Goal: Transaction & Acquisition: Download file/media

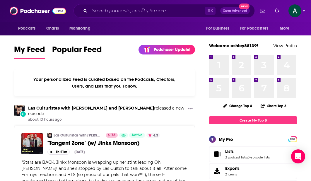
click at [293, 12] on img "Logged in as ashley88139" at bounding box center [294, 10] width 13 height 13
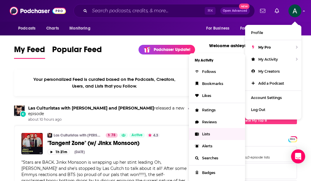
click at [200, 133] on link "Lists" at bounding box center [217, 134] width 56 height 12
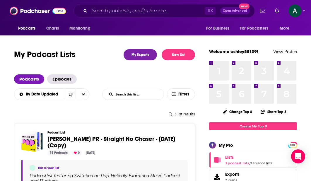
scroll to position [54, 0]
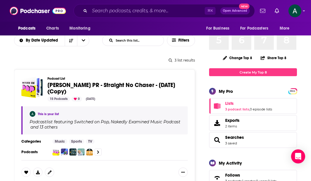
click at [71, 83] on span "[PERSON_NAME] PR - Straight No Chaser - [DATE] (Copy)" at bounding box center [111, 88] width 128 height 14
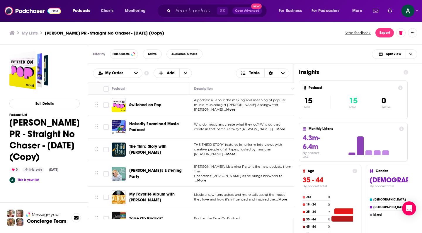
click at [235, 109] on span "...More" at bounding box center [229, 109] width 12 height 5
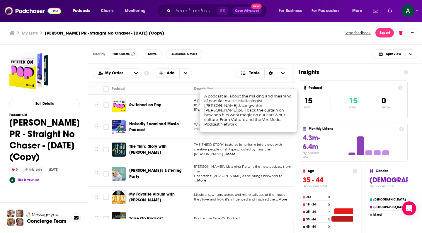
click at [311, 32] on button "Export" at bounding box center [384, 32] width 18 height 9
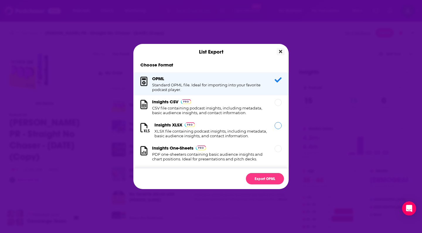
scroll to position [10, 0]
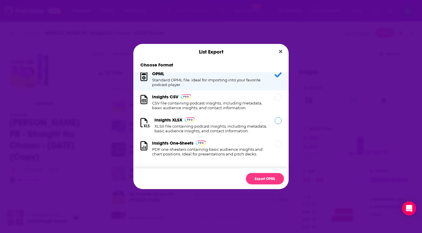
click at [237, 124] on h1 "XLSX file containing podcast insights, including metadata, basic audience insig…" at bounding box center [210, 128] width 113 height 9
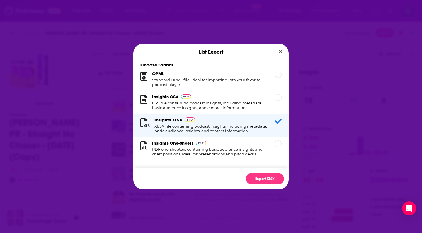
drag, startPoint x: 260, startPoint y: 179, endPoint x: 262, endPoint y: 172, distance: 6.8
click at [261, 179] on button "Export XLSX" at bounding box center [265, 178] width 38 height 11
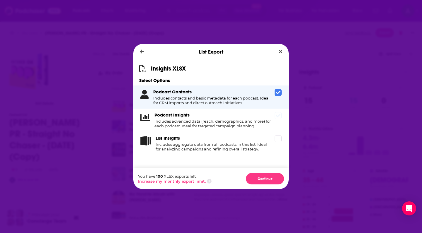
click at [280, 116] on icon "Dialog" at bounding box center [278, 115] width 5 height 5
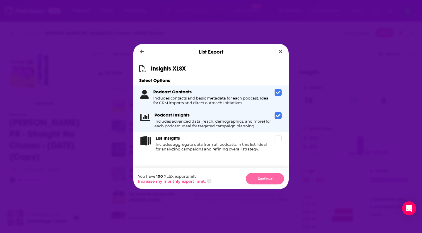
click at [267, 175] on button "Continue" at bounding box center [265, 178] width 38 height 11
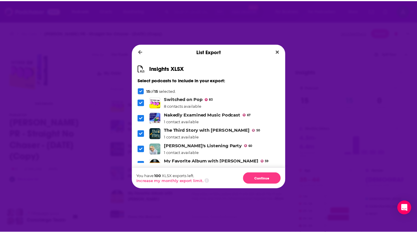
scroll to position [168, 0]
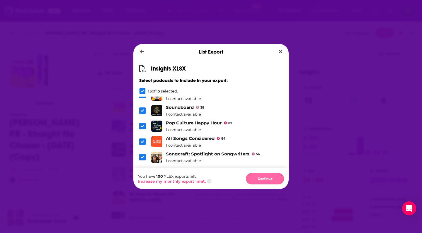
click at [264, 179] on button "Continue" at bounding box center [265, 178] width 38 height 11
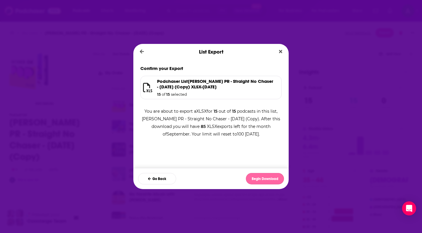
click at [275, 176] on button "Begin Download" at bounding box center [265, 178] width 38 height 11
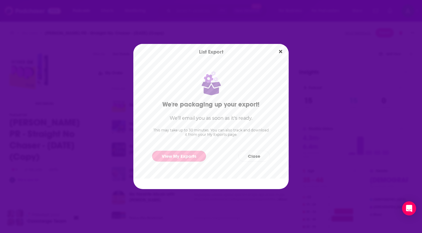
click at [173, 157] on link "View My Exports" at bounding box center [179, 156] width 54 height 11
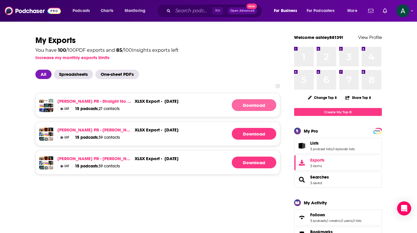
click at [253, 102] on link "Download" at bounding box center [254, 105] width 45 height 12
